Goal: Download file/media

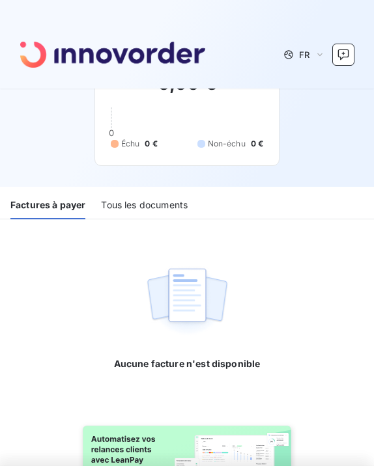
scroll to position [46, 0]
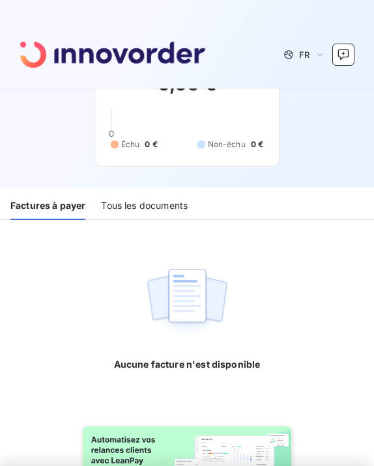
click at [159, 205] on div "Tous les documents" at bounding box center [144, 206] width 87 height 27
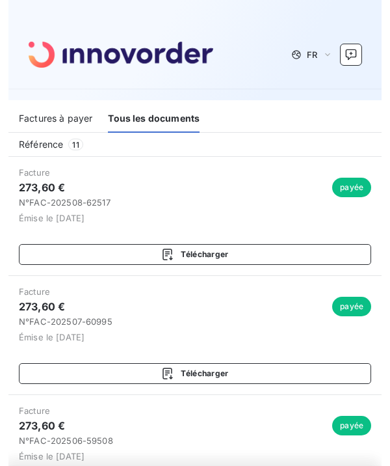
scroll to position [138, 0]
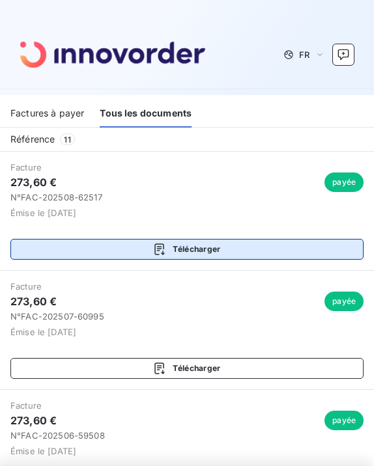
click at [210, 247] on button "Télécharger" at bounding box center [186, 249] width 353 height 21
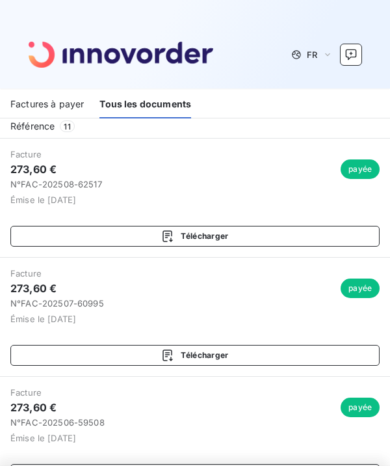
scroll to position [152, 0]
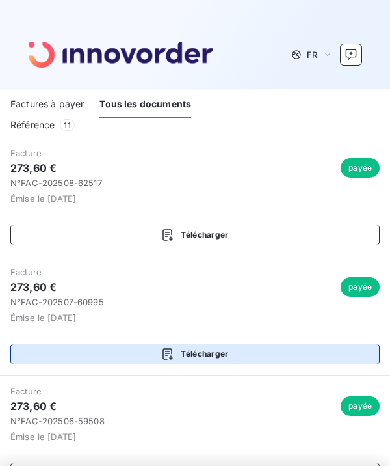
click at [184, 355] on button "Télécharger" at bounding box center [195, 354] width 370 height 21
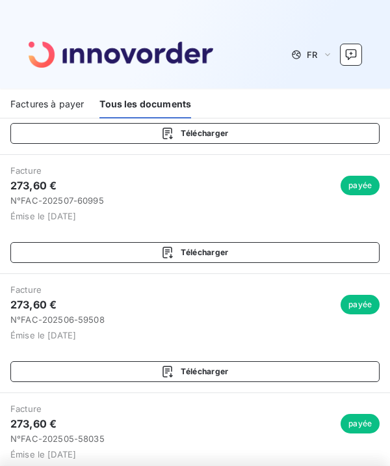
scroll to position [273, 0]
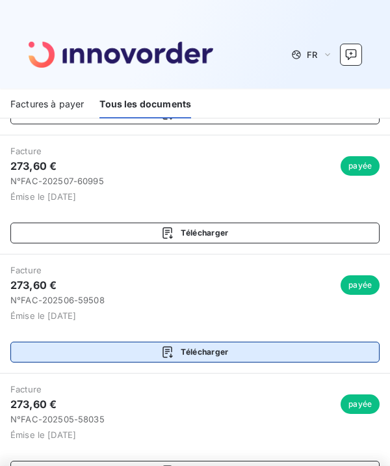
click at [213, 350] on button "Télécharger" at bounding box center [195, 352] width 370 height 21
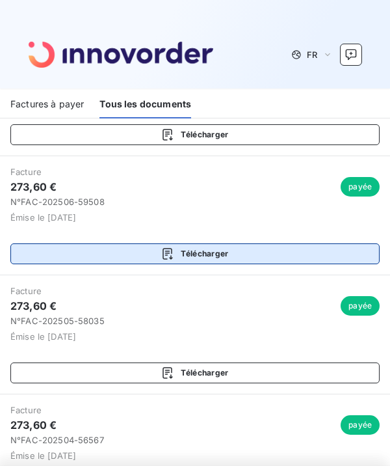
scroll to position [377, 0]
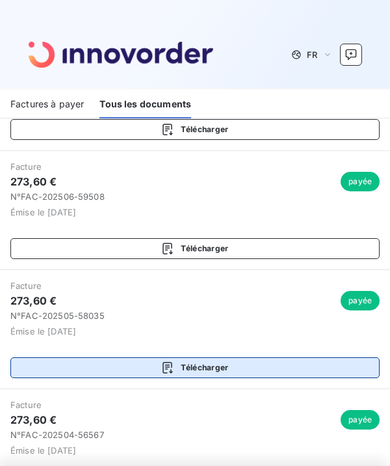
click at [211, 372] on button "Télécharger" at bounding box center [195, 367] width 370 height 21
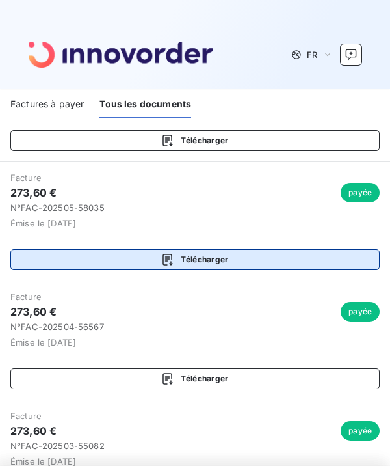
scroll to position [487, 0]
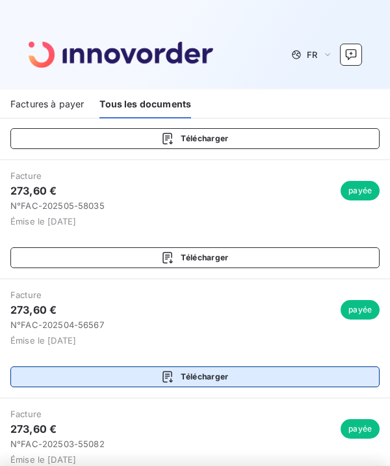
click at [212, 373] on button "Télécharger" at bounding box center [195, 376] width 370 height 21
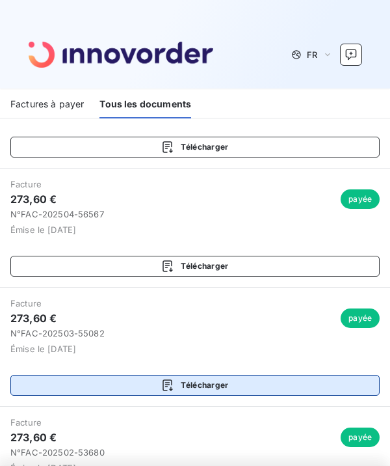
scroll to position [605, 0]
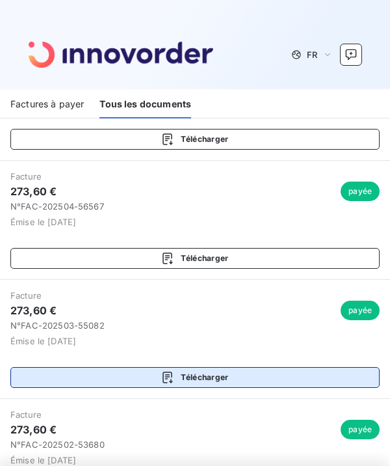
click at [212, 375] on button "Télécharger" at bounding box center [195, 377] width 370 height 21
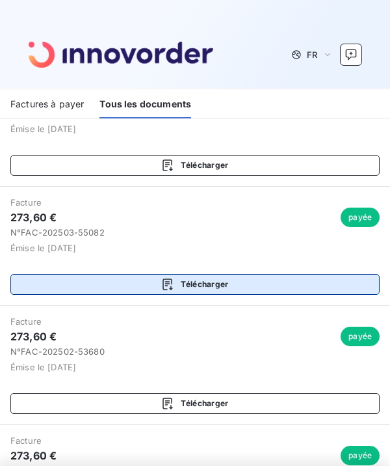
scroll to position [709, 0]
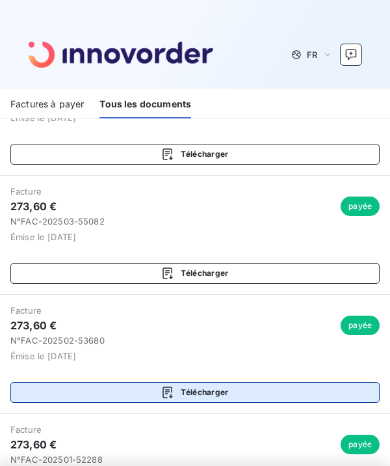
click at [208, 392] on button "Télécharger" at bounding box center [195, 392] width 370 height 21
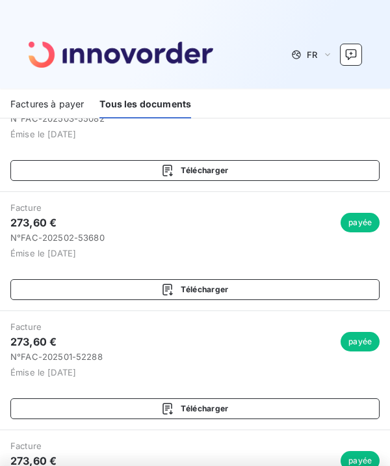
scroll to position [827, 0]
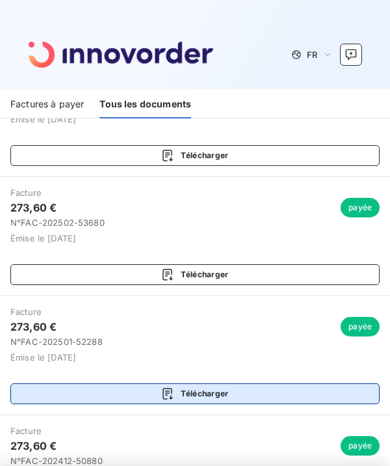
click at [208, 392] on button "Télécharger" at bounding box center [195, 393] width 370 height 21
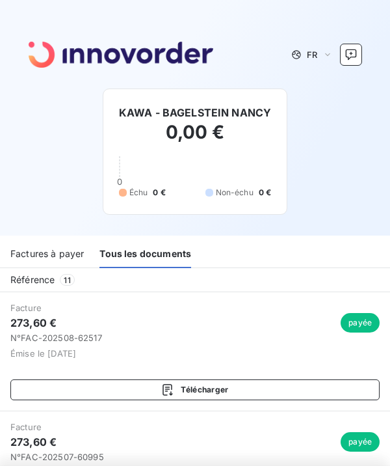
scroll to position [0, 0]
